Goal: Go to known website: Access a specific website the user already knows

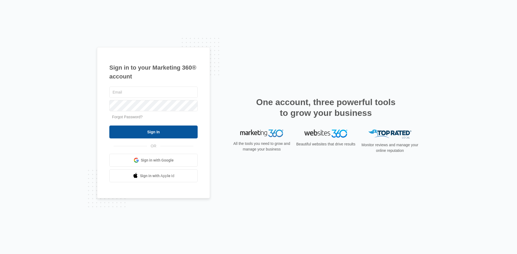
type input "[EMAIL_ADDRESS][DOMAIN_NAME]"
click at [133, 136] on input "Sign In" at bounding box center [153, 132] width 88 height 13
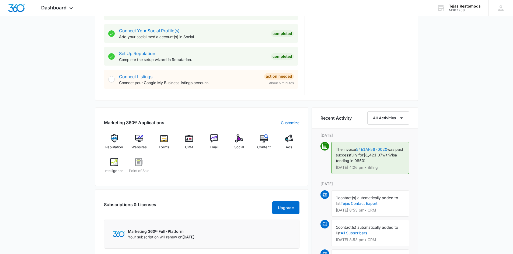
scroll to position [269, 0]
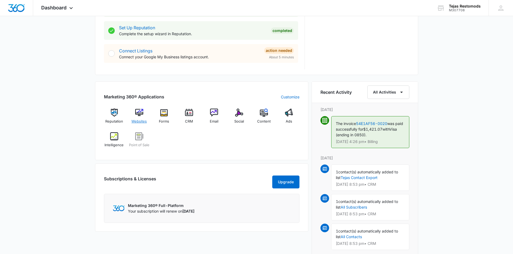
click at [136, 112] on img at bounding box center [139, 113] width 8 height 8
